Goal: Browse casually: Explore the website without a specific task or goal

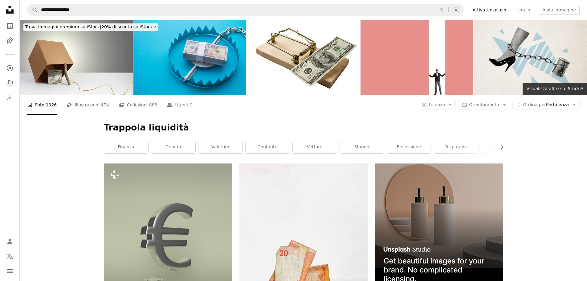
scroll to position [1, 0]
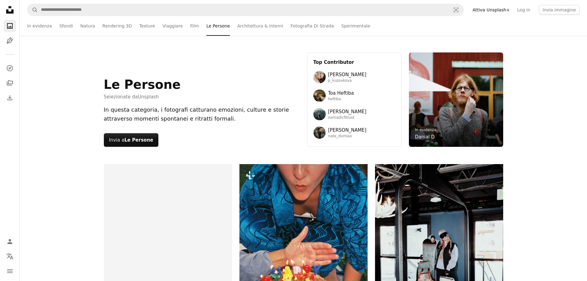
scroll to position [1151, 0]
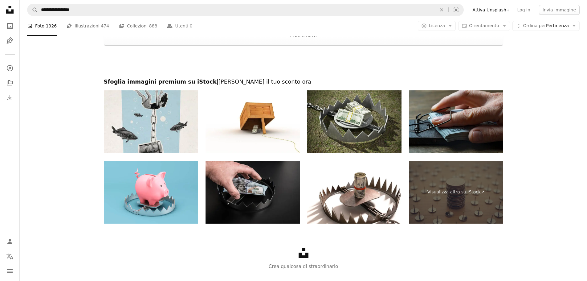
scroll to position [1, 0]
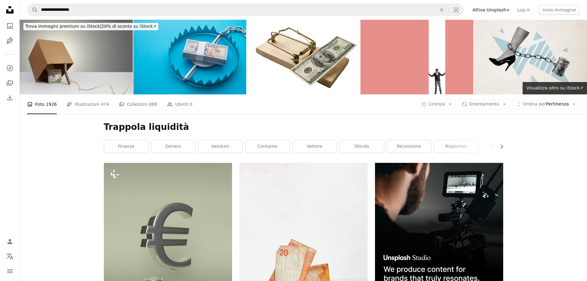
click at [115, 53] on img at bounding box center [76, 56] width 113 height 75
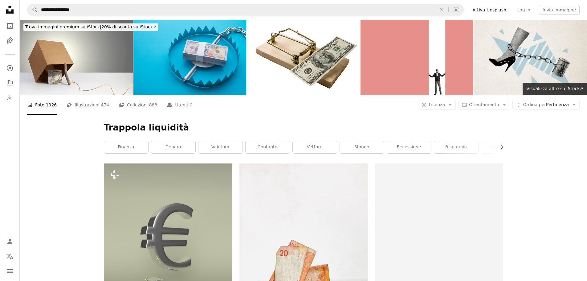
scroll to position [1, 0]
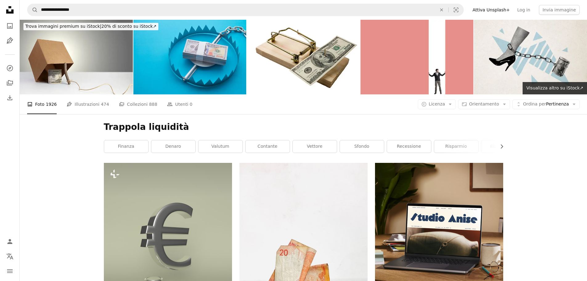
scroll to position [1151, 0]
